Goal: Find specific page/section: Find specific page/section

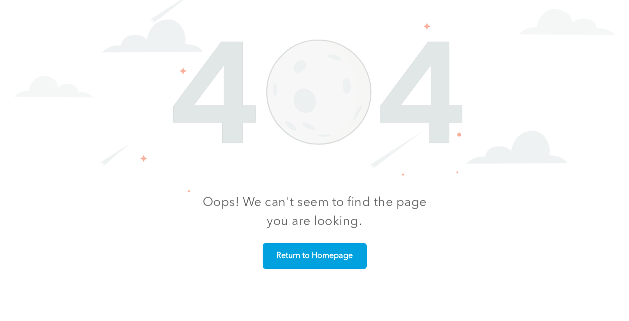
scroll to position [329, 0]
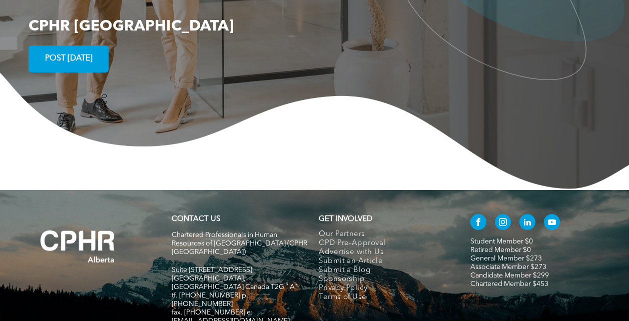
scroll to position [1844, 0]
